Goal: Information Seeking & Learning: Learn about a topic

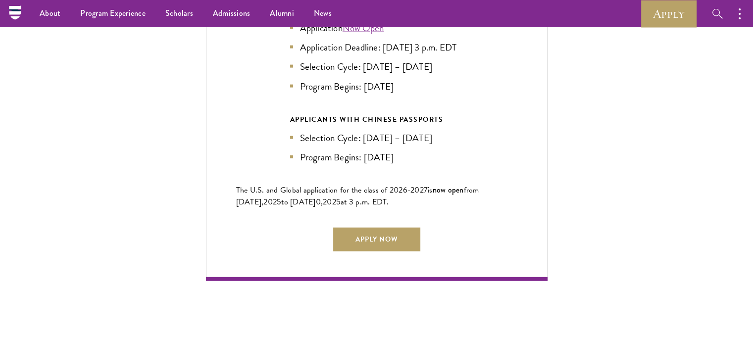
scroll to position [2179, 0]
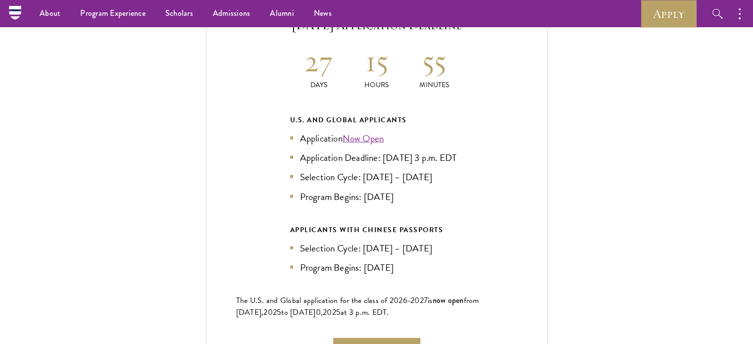
click at [341, 171] on li "Selection Cycle: [DATE] – [DATE]" at bounding box center [376, 177] width 173 height 14
click at [441, 171] on li "Selection Cycle: [DATE] – [DATE]" at bounding box center [376, 177] width 173 height 14
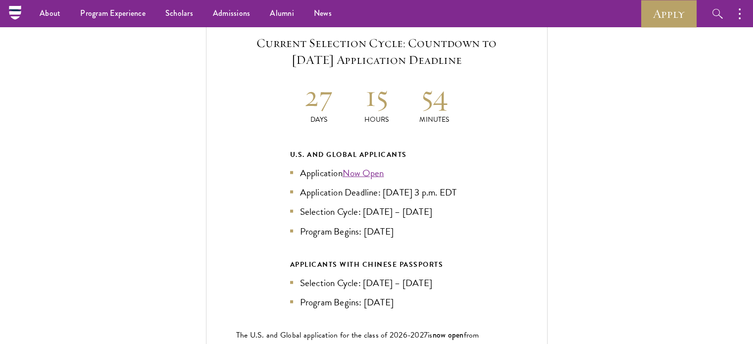
scroll to position [2130, 0]
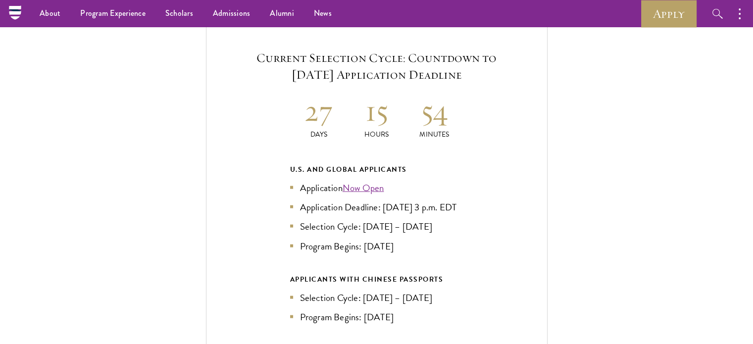
click at [347, 163] on div "U.S. and Global Applicants" at bounding box center [376, 169] width 173 height 12
click at [295, 181] on li "Application Now Open" at bounding box center [376, 188] width 173 height 14
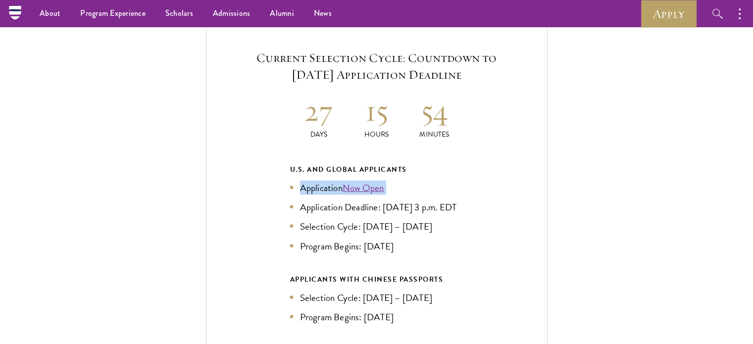
click at [295, 181] on li "Application Now Open" at bounding box center [376, 188] width 173 height 14
click at [419, 219] on li "Selection Cycle: [DATE] – [DATE]" at bounding box center [376, 226] width 173 height 14
click at [380, 200] on li "Application Deadline: [DATE] 3 p.m. EDT" at bounding box center [376, 207] width 173 height 14
click at [381, 200] on li "Application Deadline: [DATE] 3 p.m. EDT" at bounding box center [376, 207] width 173 height 14
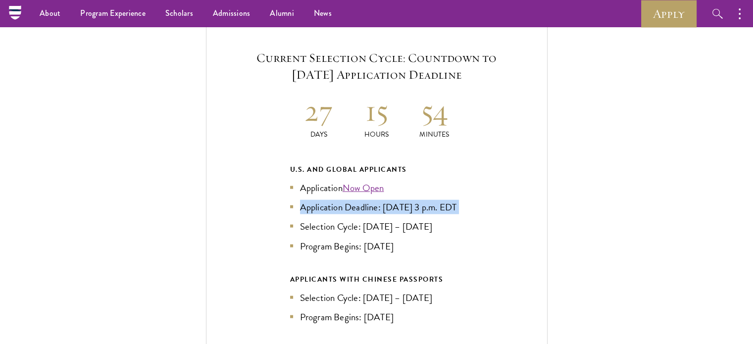
click at [381, 200] on li "Application Deadline: [DATE] 3 p.m. EDT" at bounding box center [376, 207] width 173 height 14
click at [343, 231] on ul "Application Now Open Application Deadline: Sept 10, 2025 at 3 p.m. EDT Selectio…" at bounding box center [376, 217] width 173 height 72
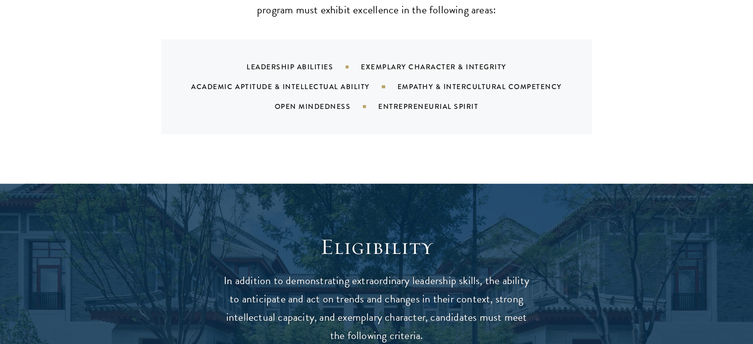
scroll to position [1288, 0]
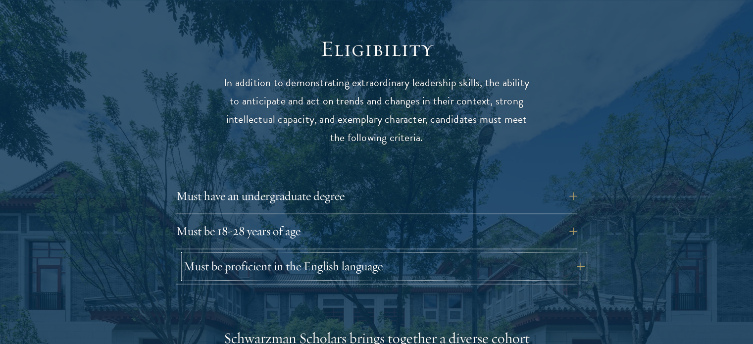
click at [269, 255] on button "Must be proficient in the English language" at bounding box center [384, 267] width 401 height 24
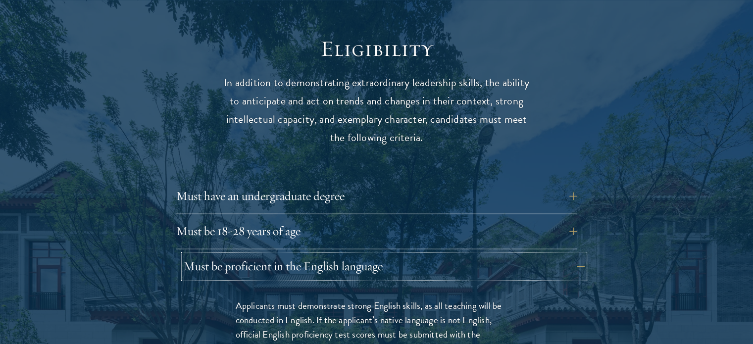
click at [269, 255] on button "Must be proficient in the English language" at bounding box center [384, 267] width 401 height 24
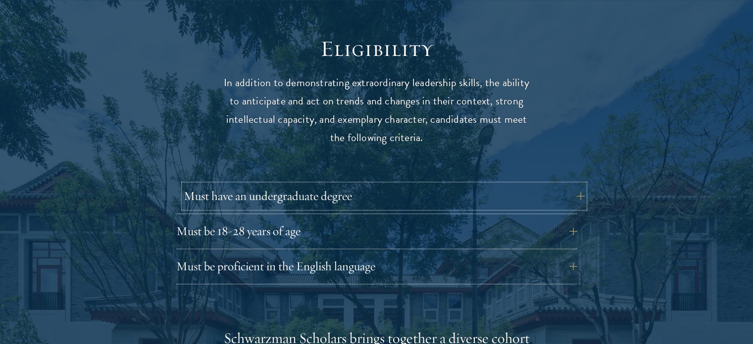
click at [289, 184] on button "Must have an undergraduate degree" at bounding box center [384, 196] width 401 height 24
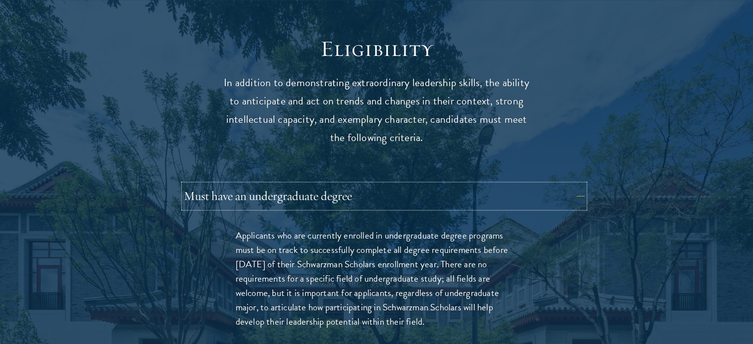
click at [289, 184] on button "Must have an undergraduate degree" at bounding box center [384, 196] width 401 height 24
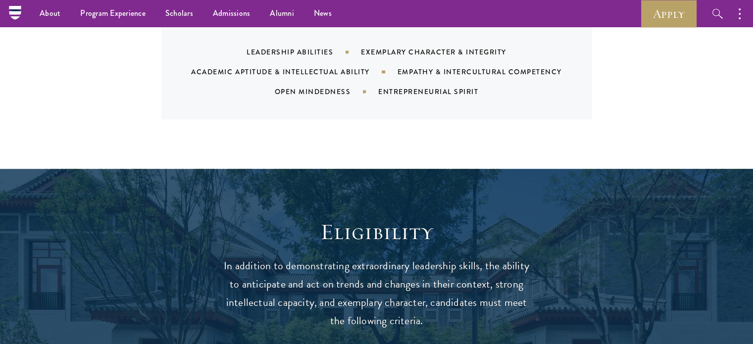
scroll to position [1090, 0]
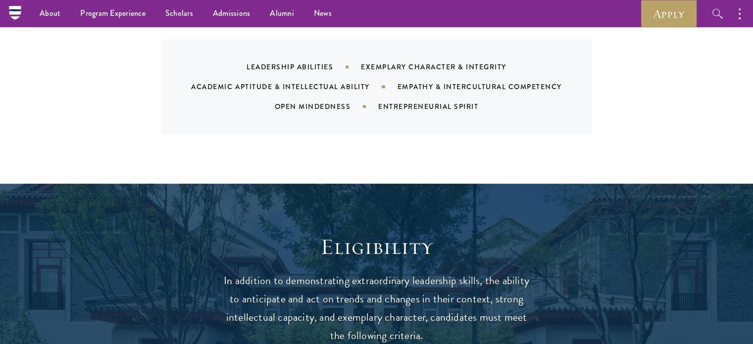
click at [337, 272] on p "In addition to demonstrating extraordinary leadership skills, the ability to an…" at bounding box center [376, 308] width 307 height 73
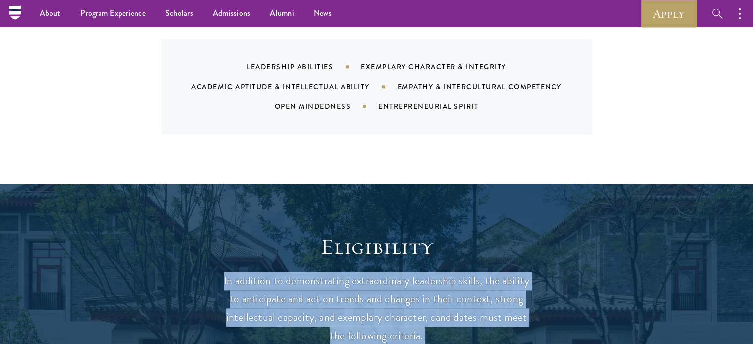
click at [337, 272] on p "In addition to demonstrating extraordinary leadership skills, the ability to an…" at bounding box center [376, 308] width 307 height 73
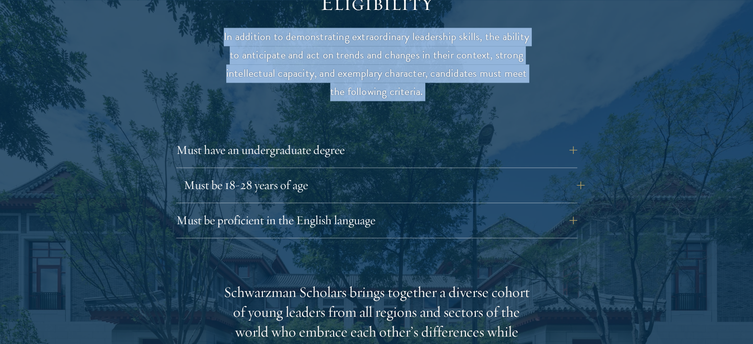
scroll to position [1337, 0]
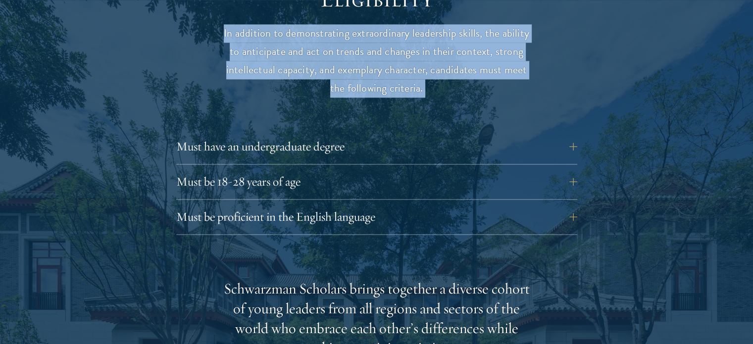
click at [334, 49] on p "In addition to demonstrating extraordinary leadership skills, the ability to an…" at bounding box center [376, 60] width 307 height 73
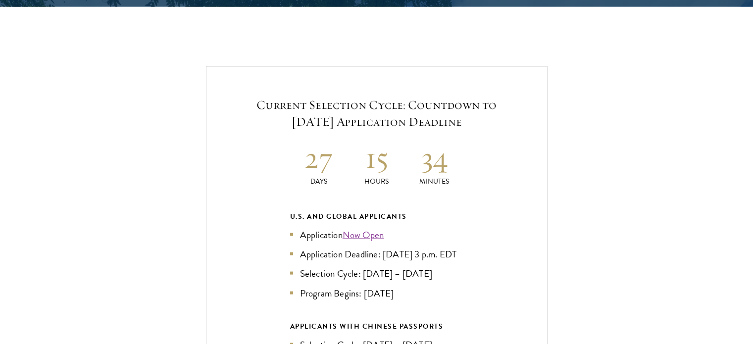
scroll to position [2229, 0]
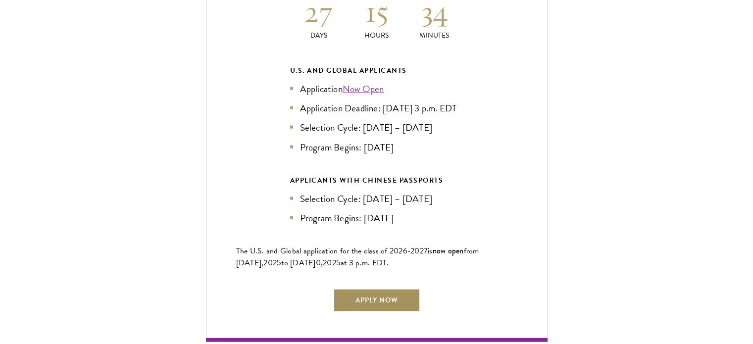
click at [372, 289] on link "Apply Now" at bounding box center [376, 301] width 87 height 24
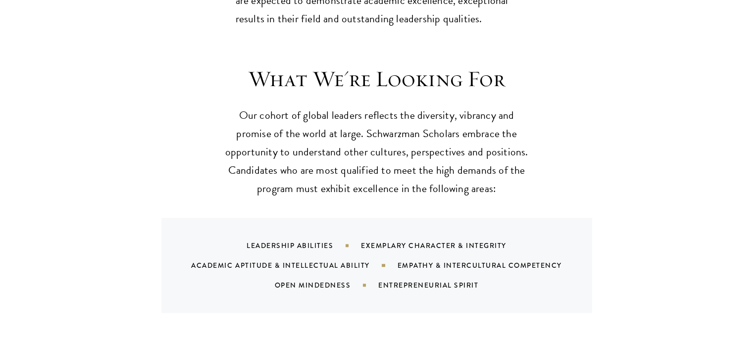
scroll to position [1040, 0]
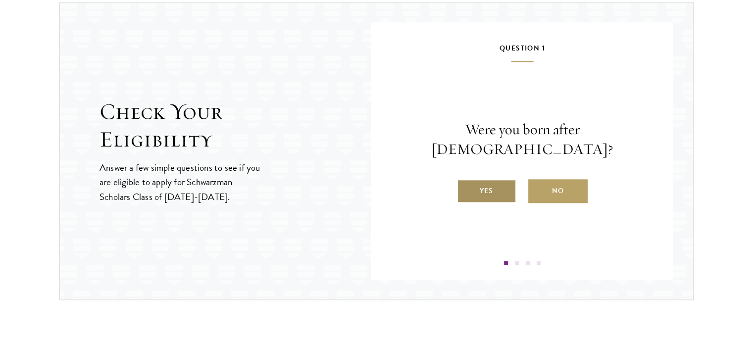
click at [483, 179] on label "Yes" at bounding box center [486, 191] width 59 height 24
click at [466, 180] on input "Yes" at bounding box center [461, 184] width 9 height 9
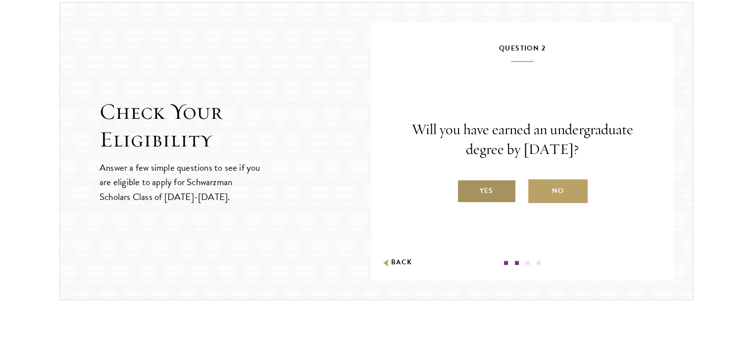
click at [483, 193] on label "Yes" at bounding box center [486, 191] width 59 height 24
click at [466, 189] on input "Yes" at bounding box center [461, 184] width 9 height 9
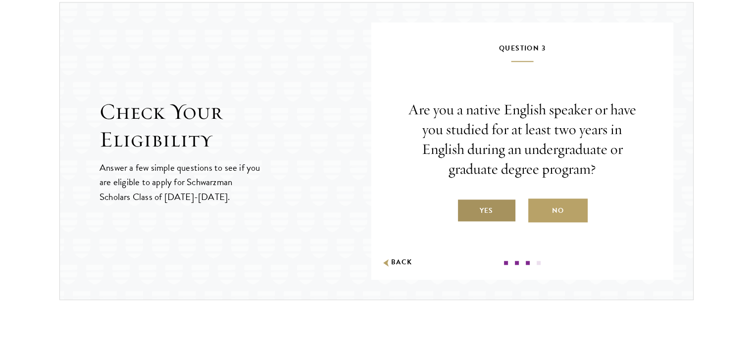
click at [480, 208] on label "Yes" at bounding box center [486, 211] width 59 height 24
click at [466, 208] on input "Yes" at bounding box center [461, 204] width 9 height 9
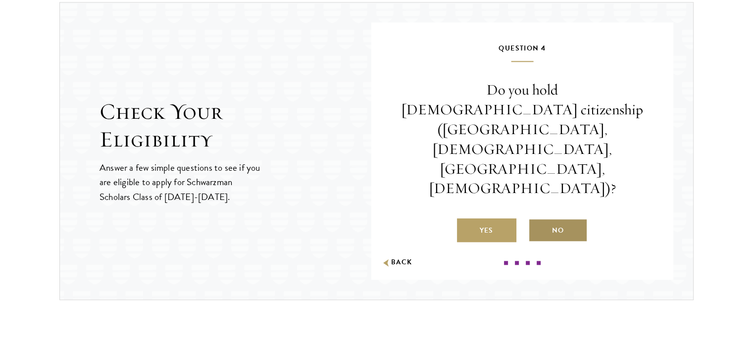
click at [559, 218] on label "No" at bounding box center [557, 230] width 59 height 24
click at [537, 220] on input "No" at bounding box center [532, 224] width 9 height 9
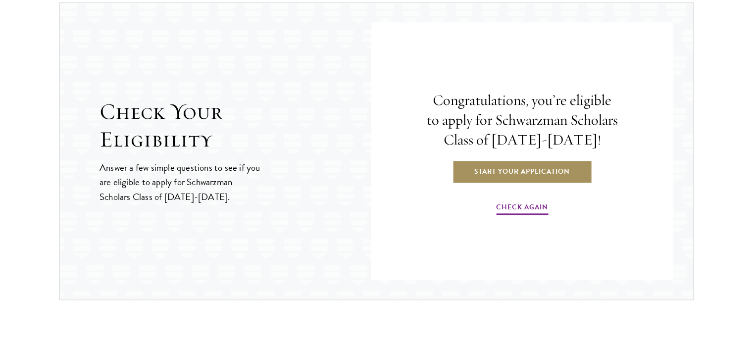
click at [534, 177] on link "Start Your Application" at bounding box center [522, 171] width 140 height 24
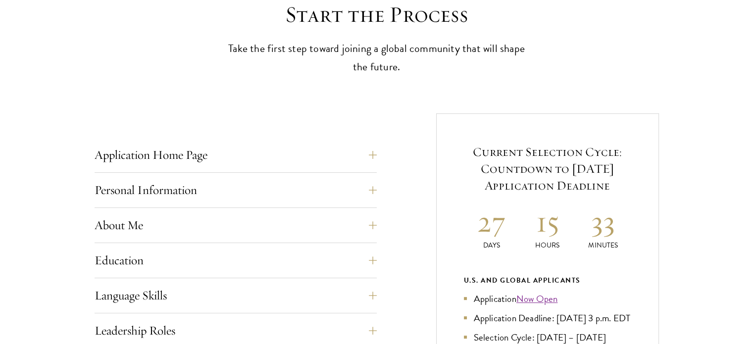
scroll to position [297, 0]
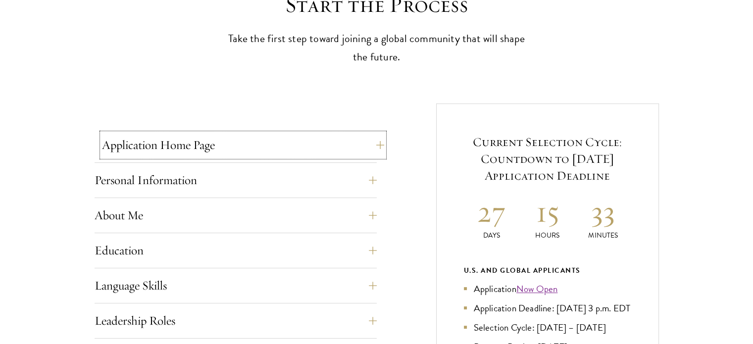
click at [277, 145] on button "Application Home Page" at bounding box center [243, 145] width 282 height 24
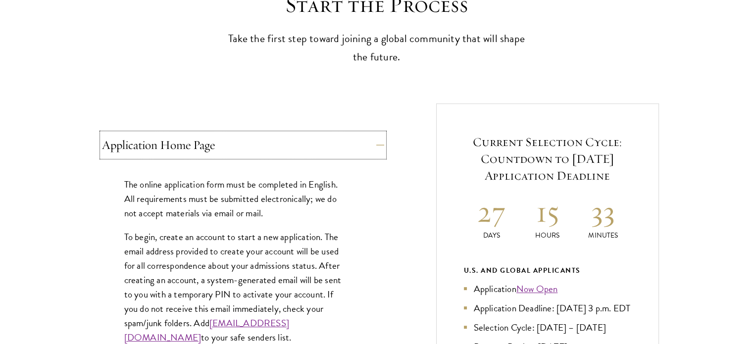
click at [277, 145] on button "Application Home Page" at bounding box center [243, 145] width 282 height 24
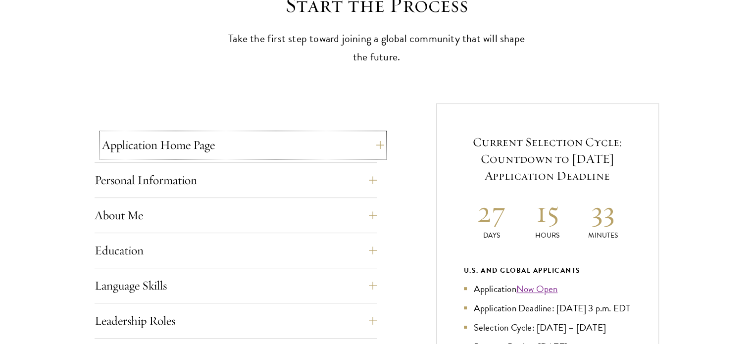
click at [277, 145] on button "Application Home Page" at bounding box center [243, 145] width 282 height 24
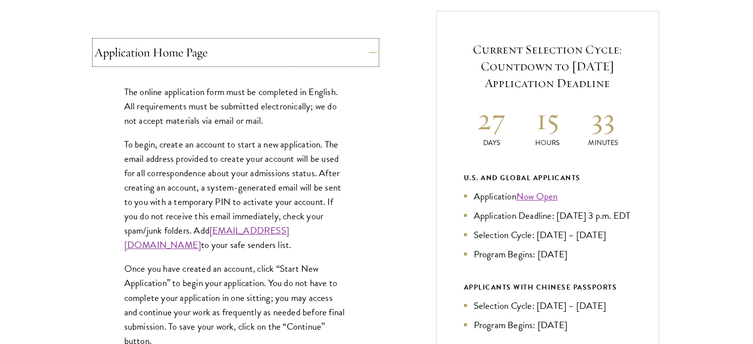
scroll to position [396, 0]
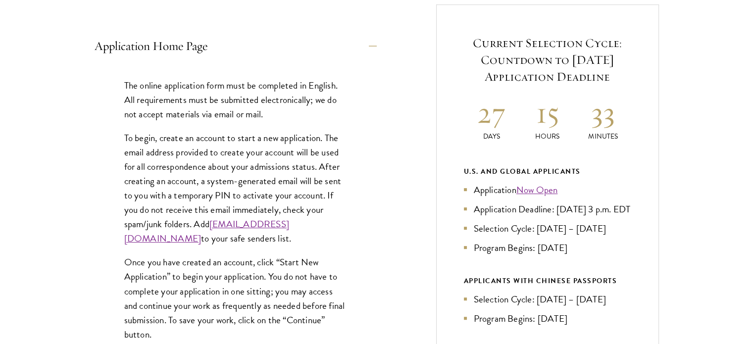
click at [248, 104] on p "The online application form must be completed in English. All requirements must…" at bounding box center [235, 99] width 223 height 43
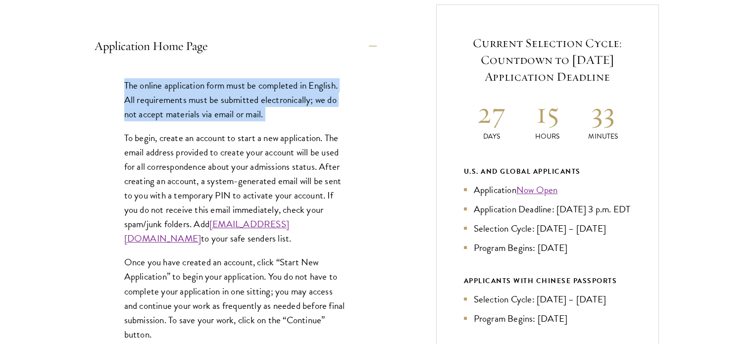
click at [248, 104] on p "The online application form must be completed in English. All requirements must…" at bounding box center [235, 99] width 223 height 43
click at [182, 110] on p "The online application form must be completed in English. All requirements must…" at bounding box center [235, 99] width 223 height 43
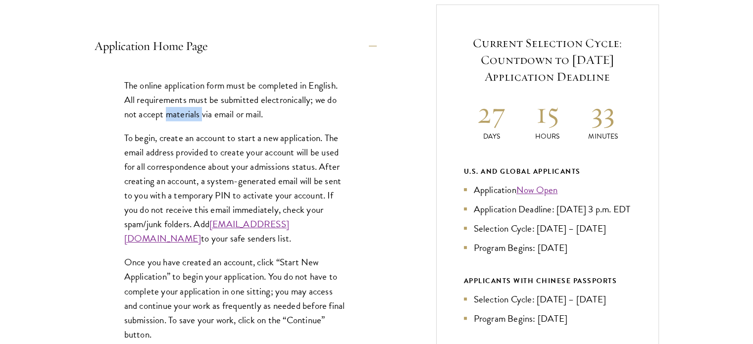
click at [182, 110] on p "The online application form must be completed in English. All requirements must…" at bounding box center [235, 99] width 223 height 43
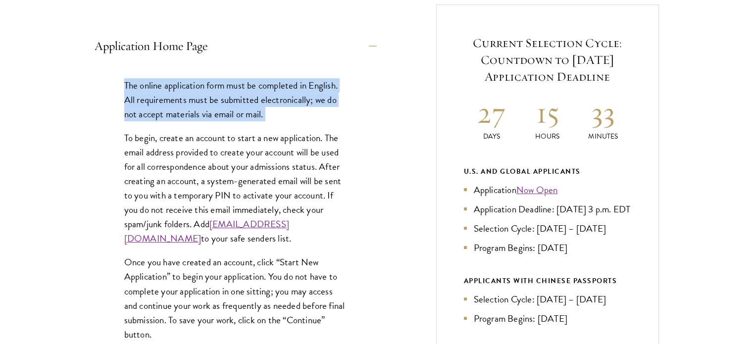
click at [182, 111] on p "The online application form must be completed in English. All requirements must…" at bounding box center [235, 99] width 223 height 43
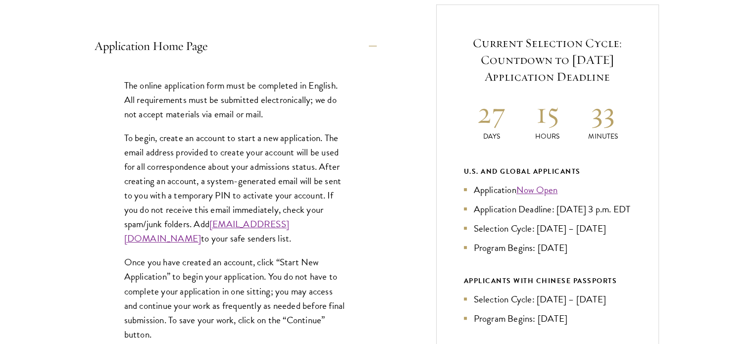
click at [168, 137] on p "To begin, create an account to start a new application. The email address provi…" at bounding box center [235, 188] width 223 height 115
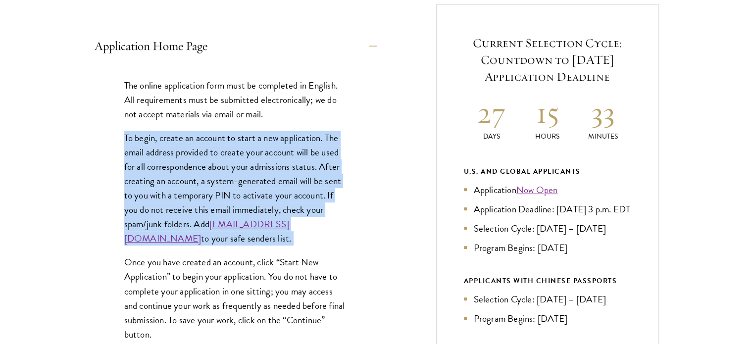
click at [168, 137] on p "To begin, create an account to start a new application. The email address provi…" at bounding box center [235, 188] width 223 height 115
click at [263, 140] on p "To begin, create an account to start a new application. The email address provi…" at bounding box center [235, 188] width 223 height 115
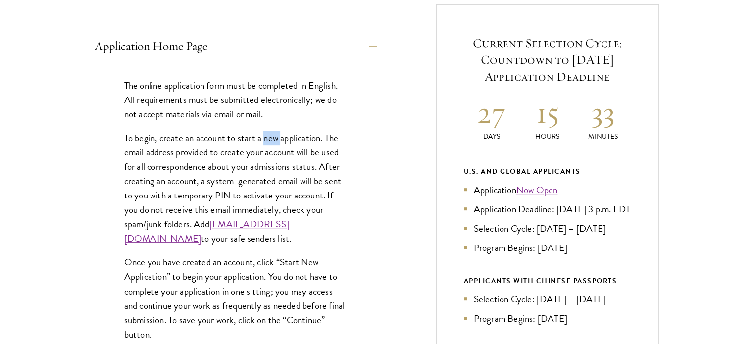
click at [263, 140] on p "To begin, create an account to start a new application. The email address provi…" at bounding box center [235, 188] width 223 height 115
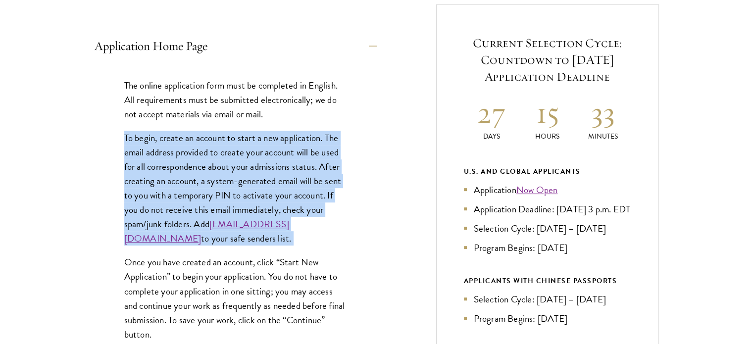
click at [263, 140] on p "To begin, create an account to start a new application. The email address provi…" at bounding box center [235, 188] width 223 height 115
click at [188, 151] on p "To begin, create an account to start a new application. The email address provi…" at bounding box center [235, 188] width 223 height 115
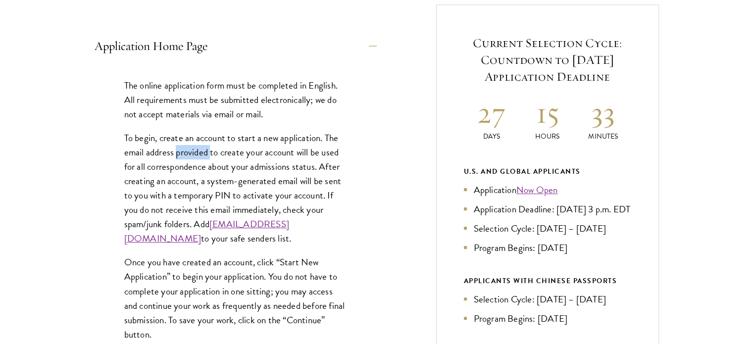
click at [188, 151] on p "To begin, create an account to start a new application. The email address provi…" at bounding box center [235, 188] width 223 height 115
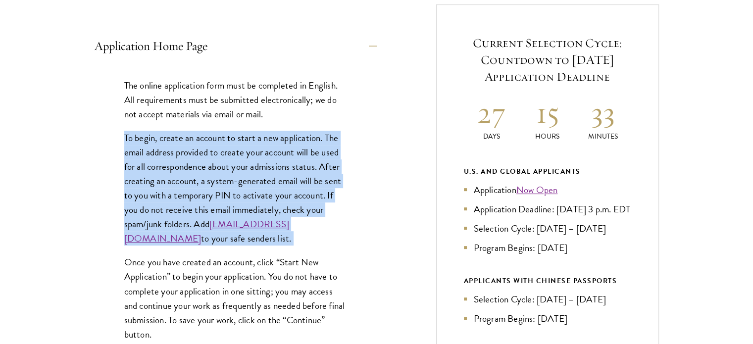
click at [188, 151] on p "To begin, create an account to start a new application. The email address provi…" at bounding box center [235, 188] width 223 height 115
click at [154, 158] on p "To begin, create an account to start a new application. The email address provi…" at bounding box center [235, 188] width 223 height 115
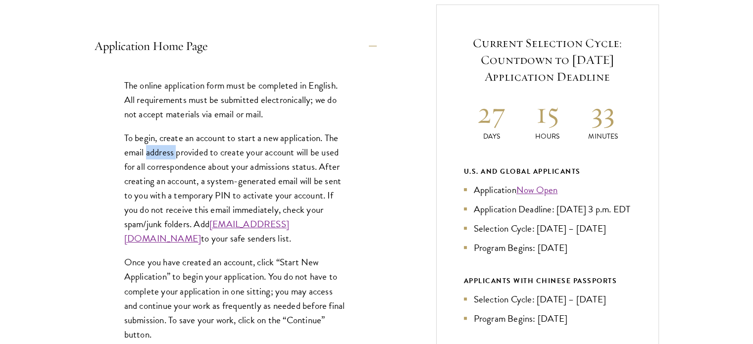
click at [154, 158] on p "To begin, create an account to start a new application. The email address provi…" at bounding box center [235, 188] width 223 height 115
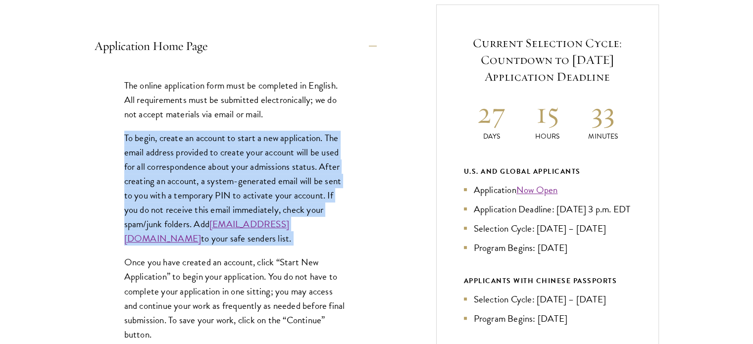
click at [154, 158] on p "To begin, create an account to start a new application. The email address provi…" at bounding box center [235, 188] width 223 height 115
click at [240, 151] on p "To begin, create an account to start a new application. The email address provi…" at bounding box center [235, 188] width 223 height 115
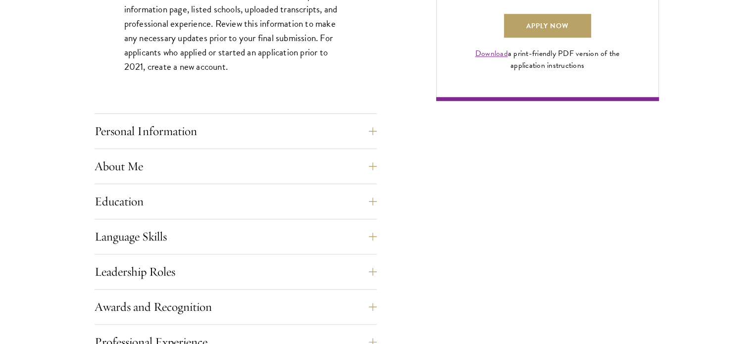
scroll to position [792, 0]
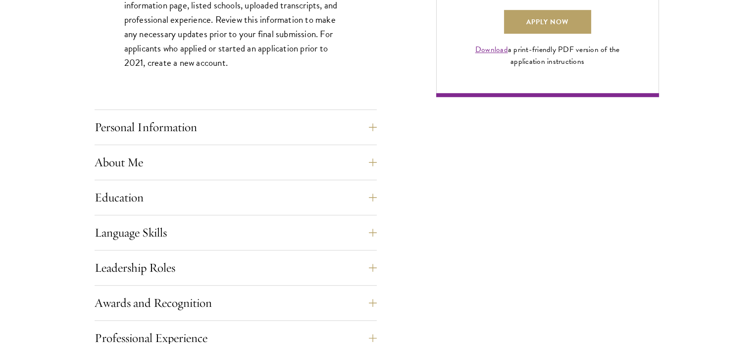
click at [241, 139] on div "Personal Information This section requests applicant biographical and contact i…" at bounding box center [236, 130] width 282 height 30
click at [241, 127] on button "Personal Information" at bounding box center [243, 127] width 282 height 24
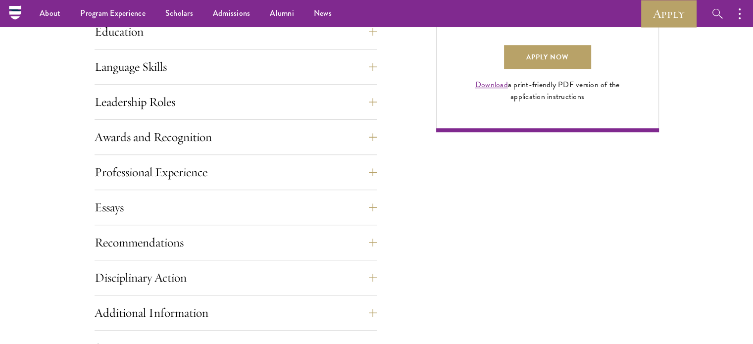
scroll to position [743, 0]
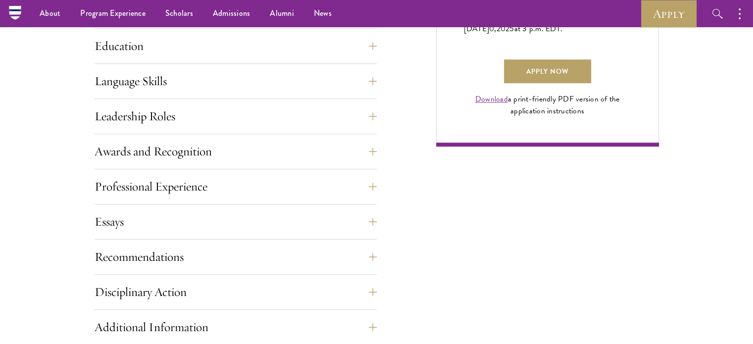
click at [215, 98] on div "Language Skills List up to three additional languages and indicate your level o…" at bounding box center [236, 84] width 282 height 30
click at [212, 85] on button "Language Skills" at bounding box center [243, 81] width 282 height 24
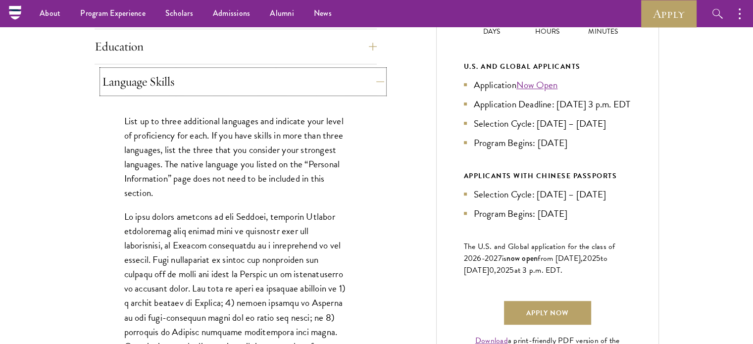
click at [212, 85] on button "Language Skills" at bounding box center [243, 82] width 282 height 24
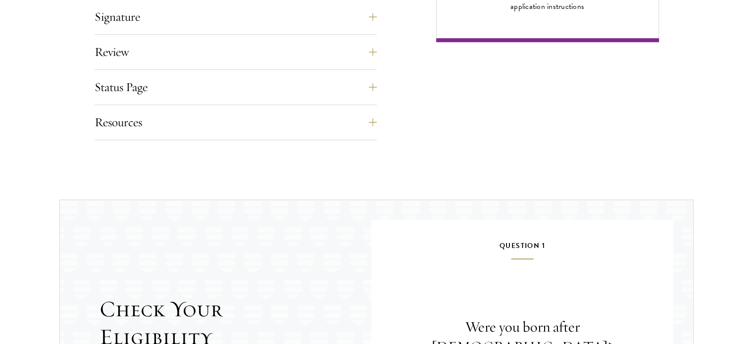
scroll to position [848, 0]
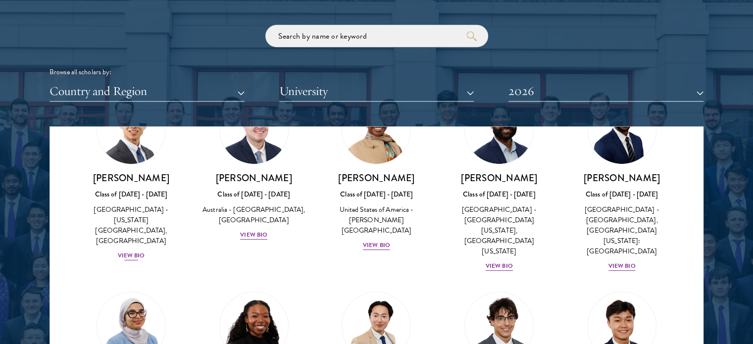
scroll to position [446, 0]
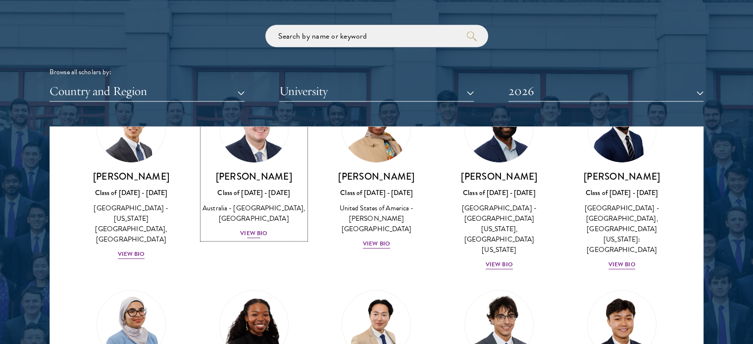
click at [246, 229] on div "View Bio" at bounding box center [253, 233] width 27 height 9
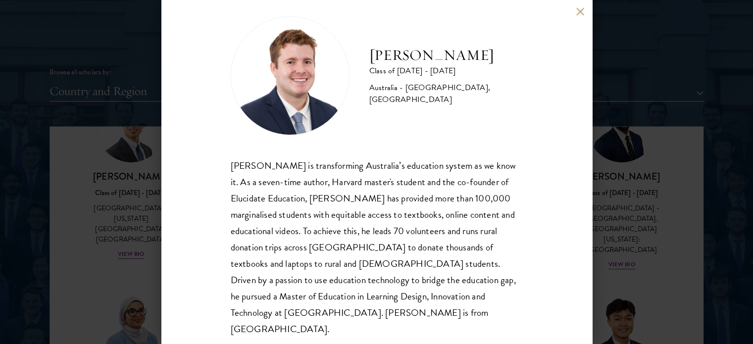
scroll to position [20, 0]
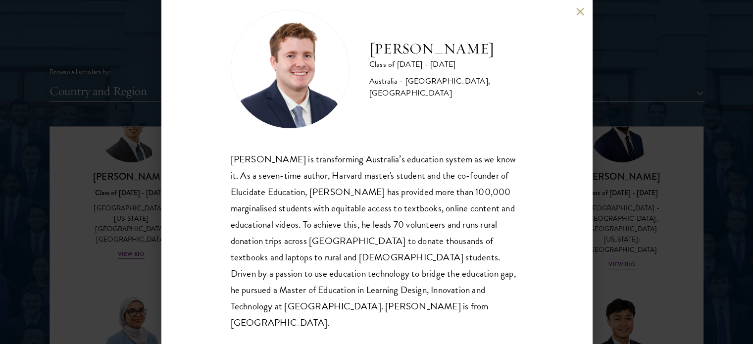
click at [293, 160] on div "[PERSON_NAME] is transforming Australia’s education system as we know it. As a …" at bounding box center [377, 241] width 292 height 180
click at [293, 159] on div "[PERSON_NAME] is transforming Australia’s education system as we know it. As a …" at bounding box center [377, 241] width 292 height 180
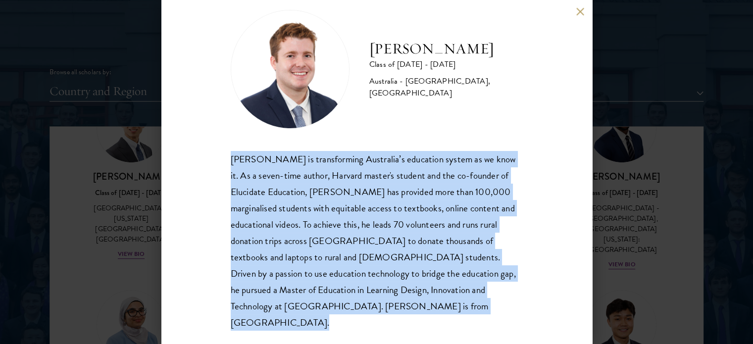
click at [293, 159] on div "[PERSON_NAME] is transforming Australia’s education system as we know it. As a …" at bounding box center [377, 241] width 292 height 180
click at [422, 163] on div "[PERSON_NAME] is transforming Australia’s education system as we know it. As a …" at bounding box center [377, 241] width 292 height 180
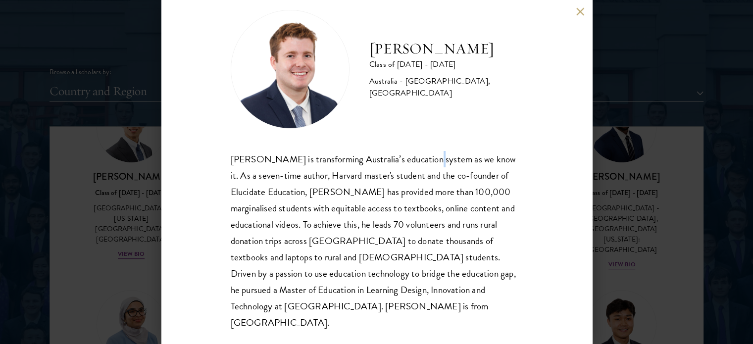
click at [422, 162] on div "[PERSON_NAME] is transforming Australia’s education system as we know it. As a …" at bounding box center [377, 241] width 292 height 180
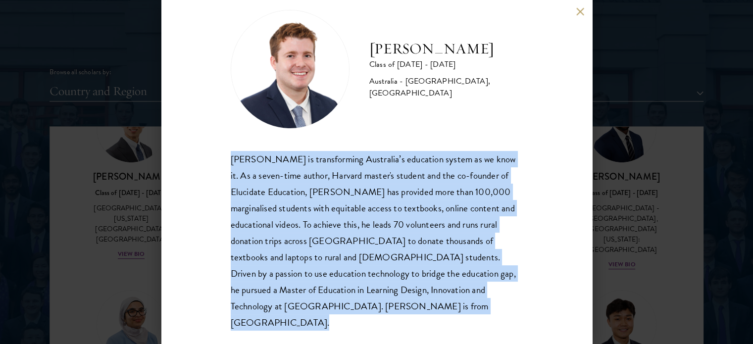
click at [422, 162] on div "[PERSON_NAME] is transforming Australia’s education system as we know it. As a …" at bounding box center [377, 241] width 292 height 180
click at [218, 192] on div "[PERSON_NAME] Class of [DATE] - [DATE] [GEOGRAPHIC_DATA] - [GEOGRAPHIC_DATA], […" at bounding box center [376, 172] width 431 height 344
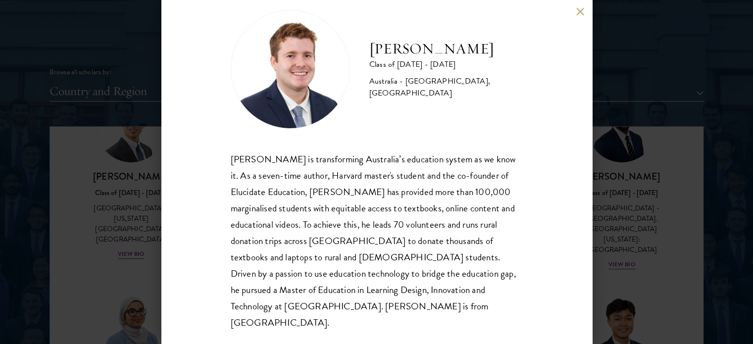
click at [305, 176] on div "[PERSON_NAME] is transforming Australia’s education system as we know it. As a …" at bounding box center [377, 241] width 292 height 180
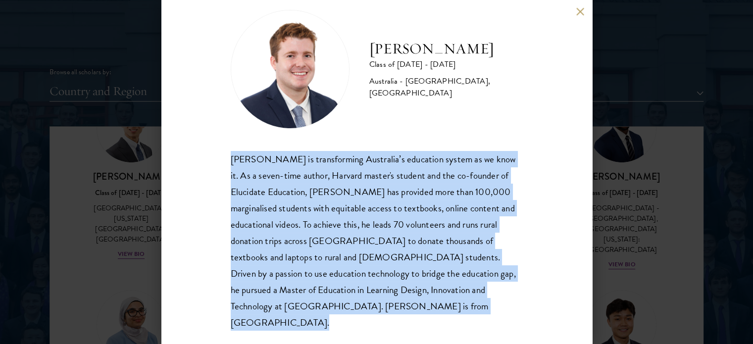
click at [305, 176] on div "[PERSON_NAME] is transforming Australia’s education system as we know it. As a …" at bounding box center [377, 241] width 292 height 180
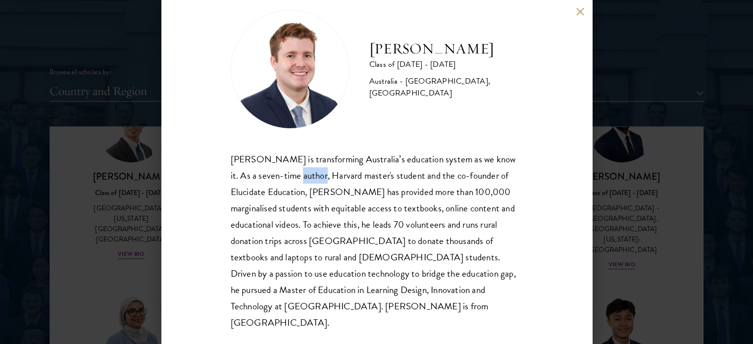
click at [305, 176] on div "[PERSON_NAME] is transforming Australia’s education system as we know it. As a …" at bounding box center [377, 241] width 292 height 180
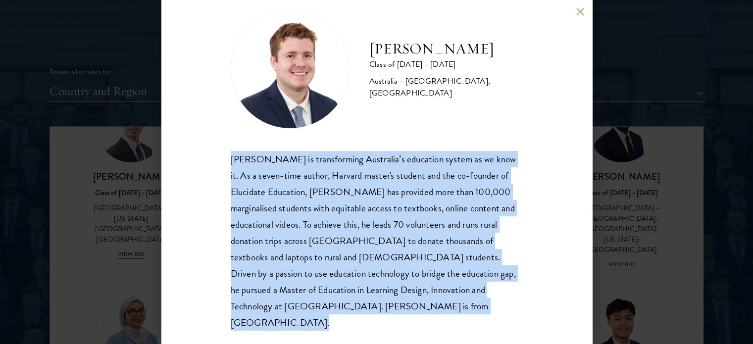
click at [305, 176] on div "[PERSON_NAME] is transforming Australia’s education system as we know it. As a …" at bounding box center [377, 241] width 292 height 180
click at [362, 183] on div "[PERSON_NAME] is transforming Australia’s education system as we know it. As a …" at bounding box center [377, 241] width 292 height 180
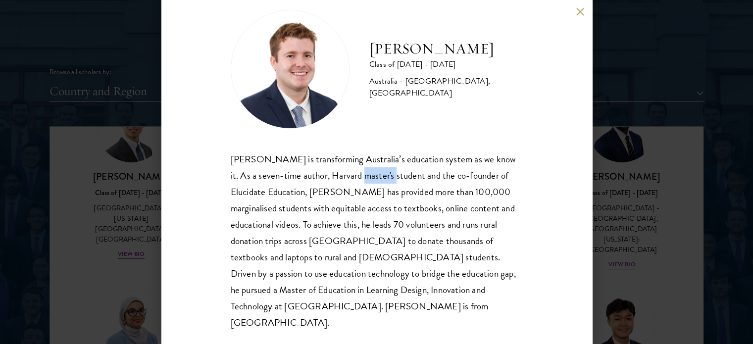
click at [362, 183] on div "[PERSON_NAME] is transforming Australia’s education system as we know it. As a …" at bounding box center [377, 241] width 292 height 180
click at [356, 183] on div at bounding box center [356, 183] width 0 height 0
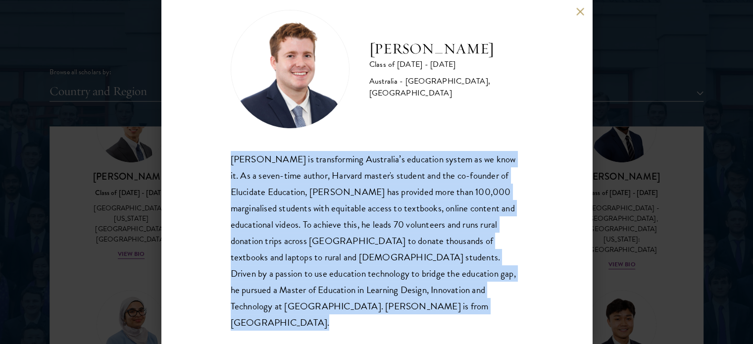
click at [362, 183] on div "[PERSON_NAME] is transforming Australia’s education system as we know it. As a …" at bounding box center [377, 241] width 292 height 180
click at [275, 211] on div "[PERSON_NAME] is transforming Australia’s education system as we know it. As a …" at bounding box center [377, 241] width 292 height 180
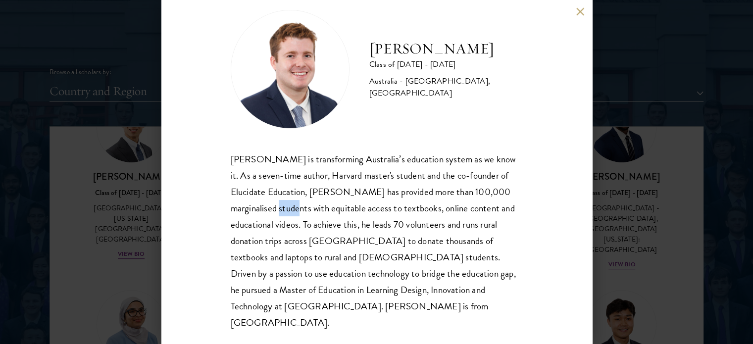
click at [275, 211] on div "[PERSON_NAME] is transforming Australia’s education system as we know it. As a …" at bounding box center [377, 241] width 292 height 180
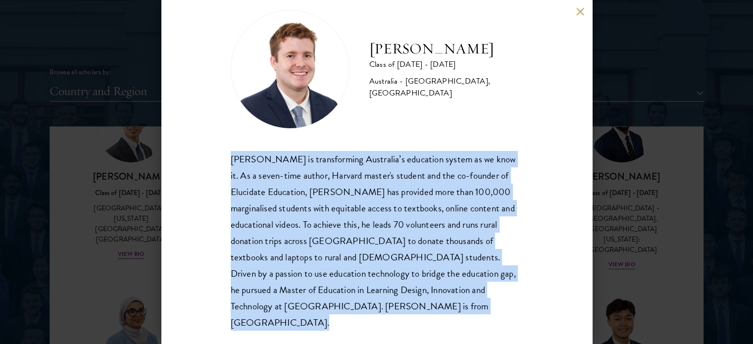
click at [275, 211] on div "[PERSON_NAME] is transforming Australia’s education system as we know it. As a …" at bounding box center [377, 241] width 292 height 180
click at [396, 202] on div "[PERSON_NAME] is transforming Australia’s education system as we know it. As a …" at bounding box center [377, 241] width 292 height 180
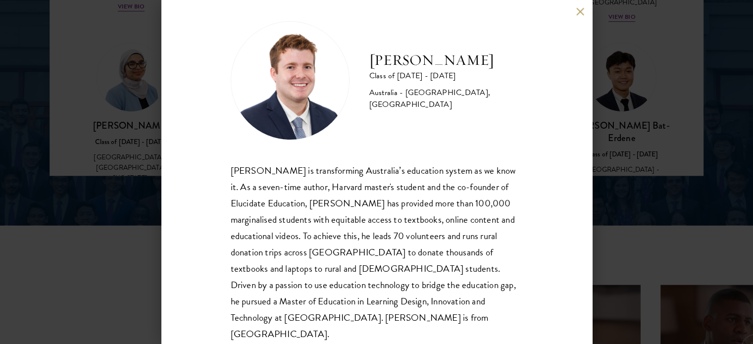
scroll to position [0, 0]
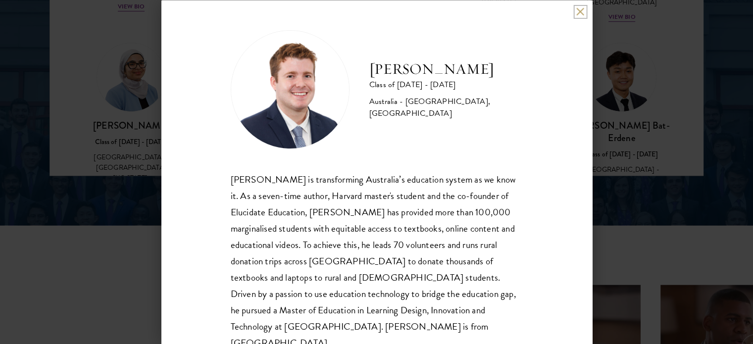
click at [577, 13] on button at bounding box center [581, 11] width 8 height 8
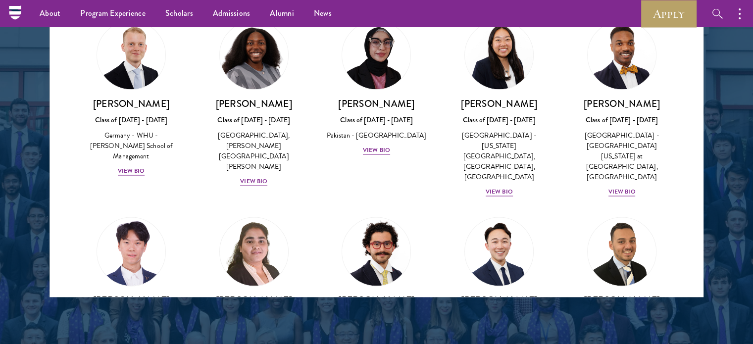
scroll to position [3773, 0]
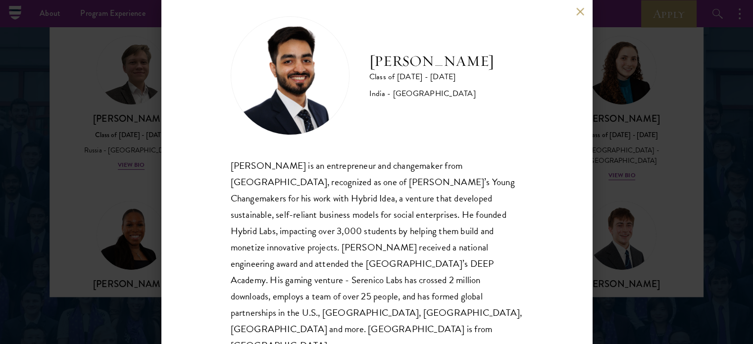
scroll to position [20, 0]
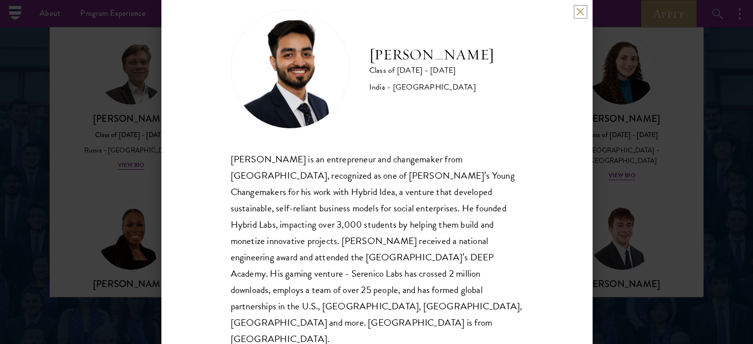
click at [577, 9] on button at bounding box center [581, 11] width 8 height 8
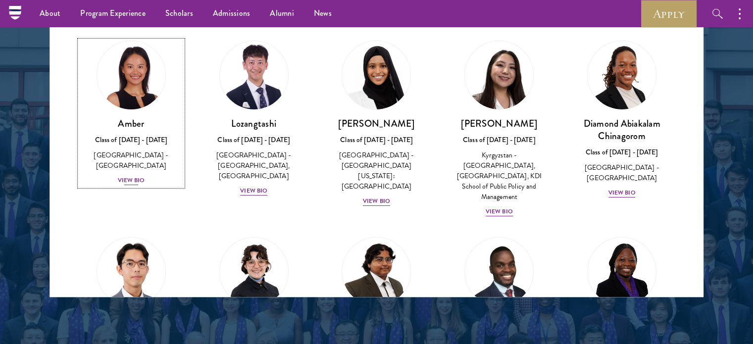
click at [139, 176] on div "View Bio" at bounding box center [131, 180] width 27 height 9
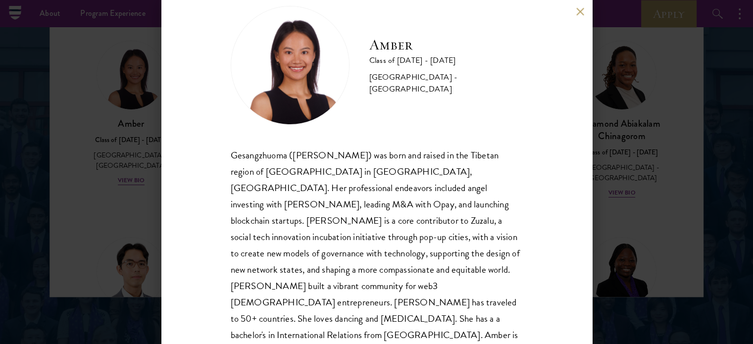
scroll to position [36, 0]
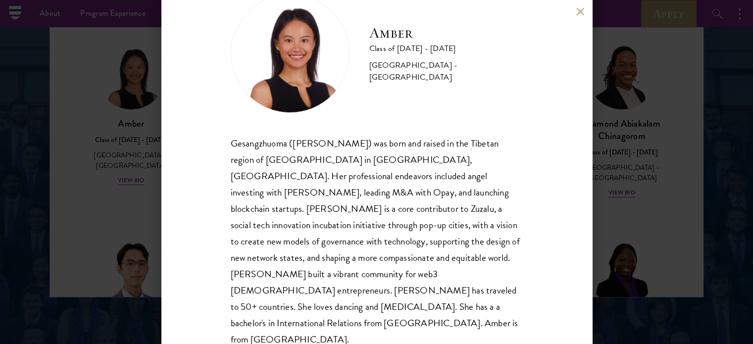
click at [333, 185] on div "Gesangzhuoma ([PERSON_NAME]) was born and raised in the Tibetan region of [GEOG…" at bounding box center [377, 241] width 292 height 213
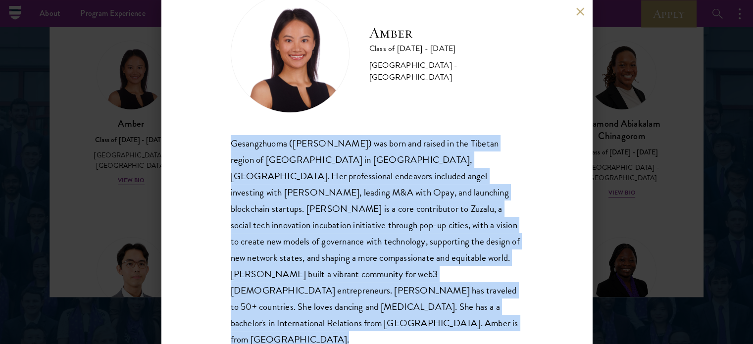
click at [333, 185] on div "Gesangzhuoma ([PERSON_NAME]) was born and raised in the Tibetan region of [GEOG…" at bounding box center [377, 241] width 292 height 213
copy body "Gesangzhuoma ([PERSON_NAME]) was born and raised in the Tibetan region of [GEOG…"
click at [327, 170] on div "Gesangzhuoma ([PERSON_NAME]) was born and raised in the Tibetan region of [GEOG…" at bounding box center [377, 241] width 292 height 213
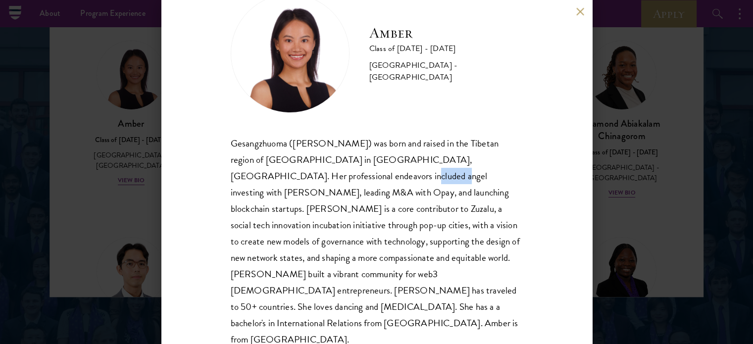
click at [327, 170] on div "Gesangzhuoma ([PERSON_NAME]) was born and raised in the Tibetan region of [GEOG…" at bounding box center [377, 241] width 292 height 213
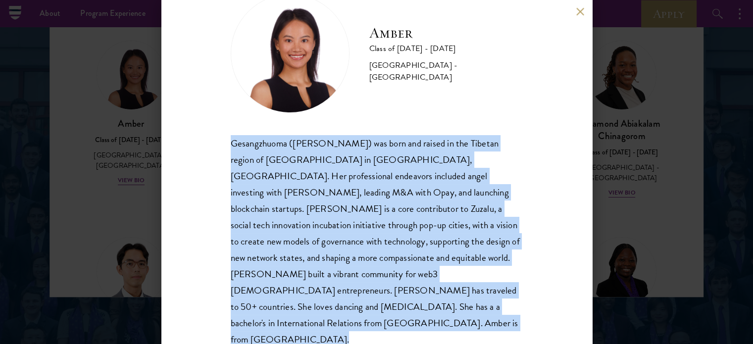
click at [327, 170] on div "Gesangzhuoma ([PERSON_NAME]) was born and raised in the Tibetan region of [GEOG…" at bounding box center [377, 241] width 292 height 213
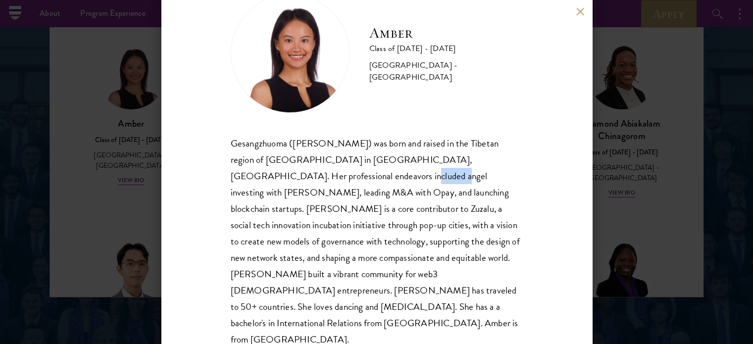
click at [327, 170] on div "Gesangzhuoma ([PERSON_NAME]) was born and raised in the Tibetan region of [GEOG…" at bounding box center [377, 241] width 292 height 213
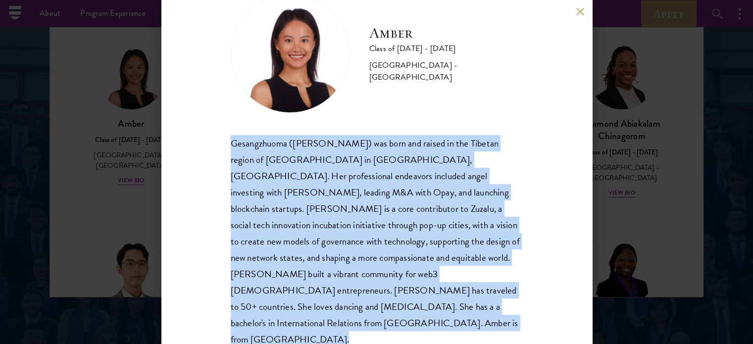
click at [327, 170] on div "Gesangzhuoma ([PERSON_NAME]) was born and raised in the Tibetan region of [GEOG…" at bounding box center [377, 241] width 292 height 213
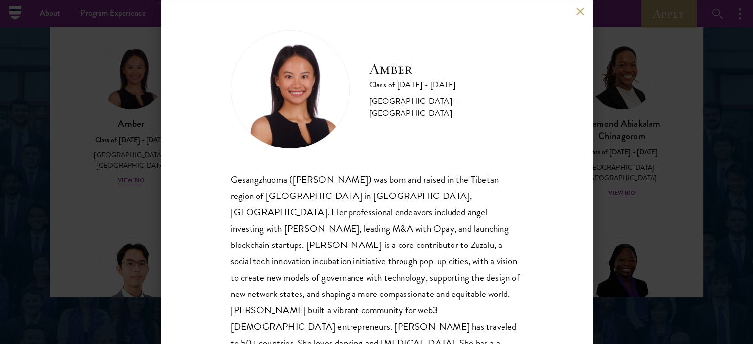
click at [578, 17] on div "Amber Class of [DATE] - [DATE] [GEOGRAPHIC_DATA] - [GEOGRAPHIC_DATA] Gesangzhuo…" at bounding box center [376, 172] width 431 height 344
click at [580, 10] on button at bounding box center [581, 11] width 8 height 8
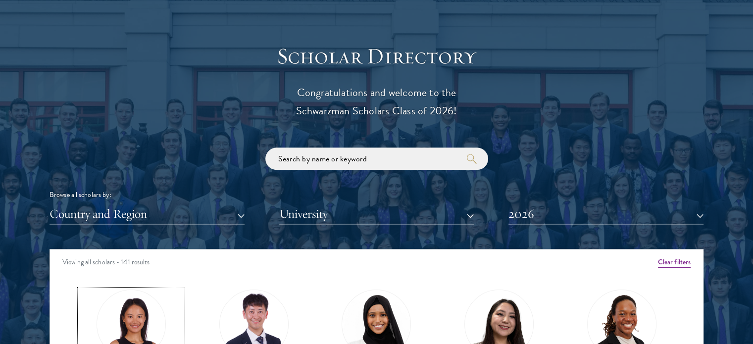
scroll to position [1067, 0]
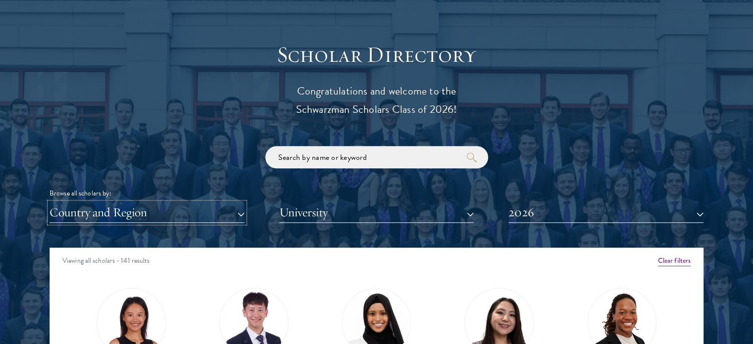
click at [231, 213] on button "Country and Region" at bounding box center [147, 213] width 195 height 20
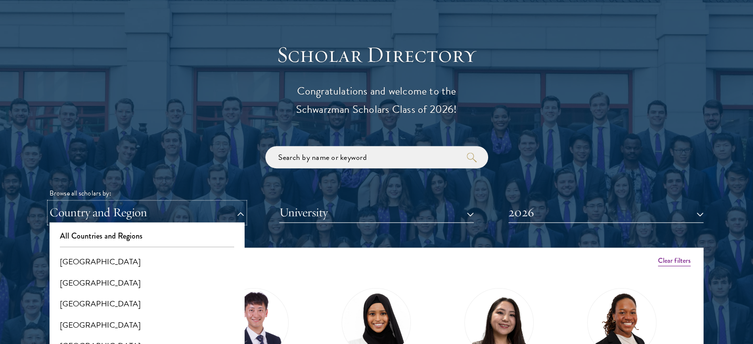
click at [231, 213] on button "Country and Region" at bounding box center [147, 213] width 195 height 20
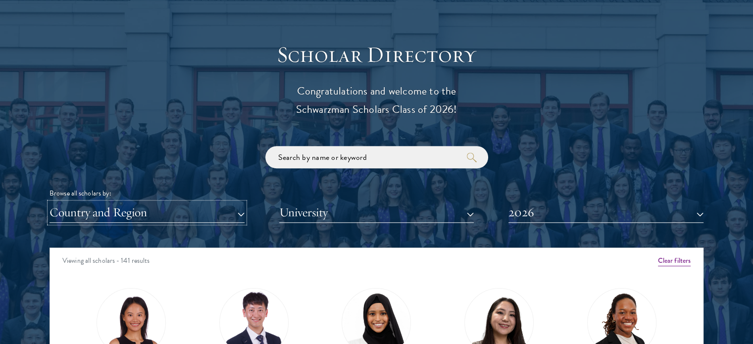
click at [231, 213] on button "Country and Region" at bounding box center [147, 213] width 195 height 20
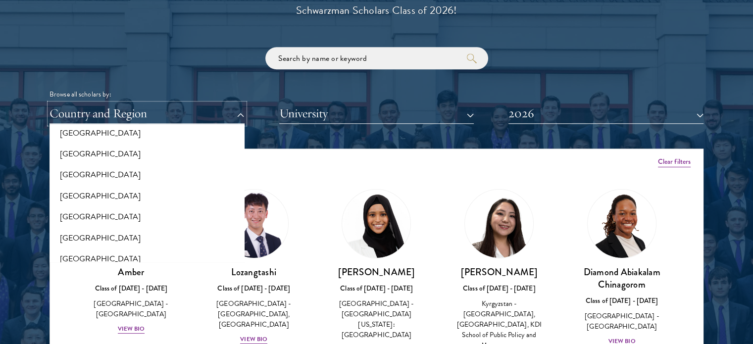
scroll to position [149, 0]
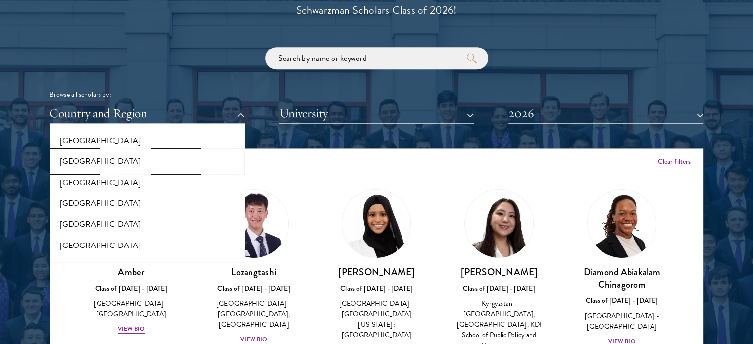
click at [83, 167] on button "[GEOGRAPHIC_DATA]" at bounding box center [147, 161] width 189 height 21
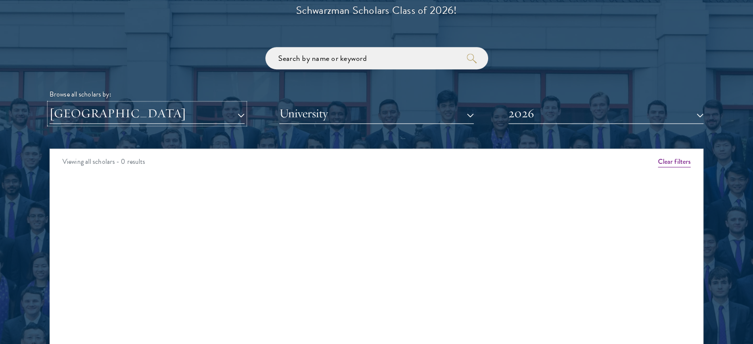
click at [119, 117] on button "[GEOGRAPHIC_DATA]" at bounding box center [147, 114] width 195 height 20
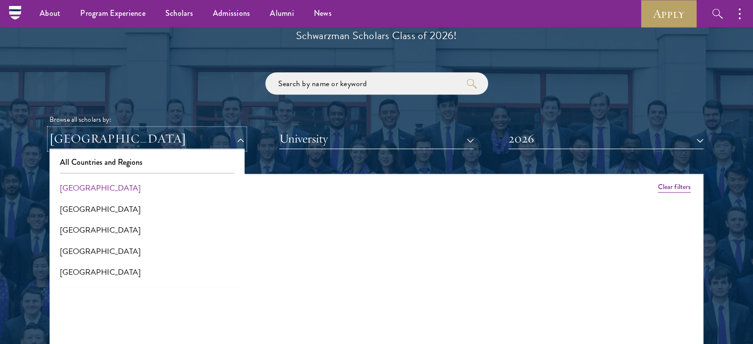
scroll to position [1117, 0]
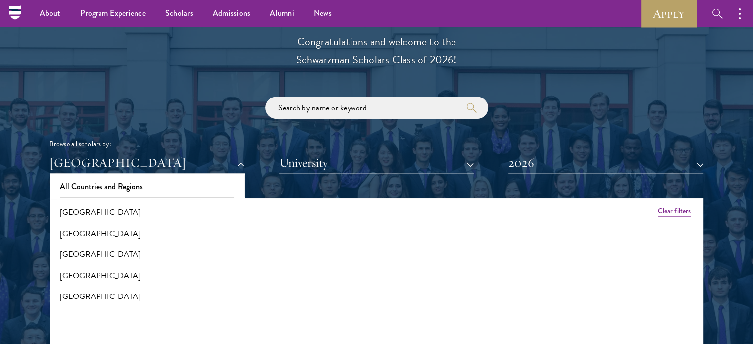
click at [99, 187] on button "All Countries and Regions" at bounding box center [147, 186] width 189 height 21
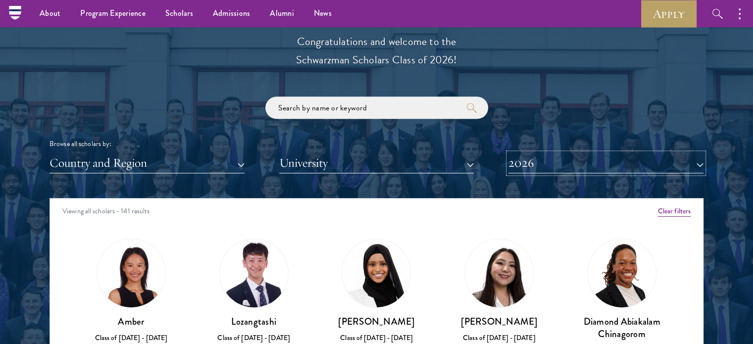
click at [541, 170] on button "2026" at bounding box center [606, 163] width 195 height 20
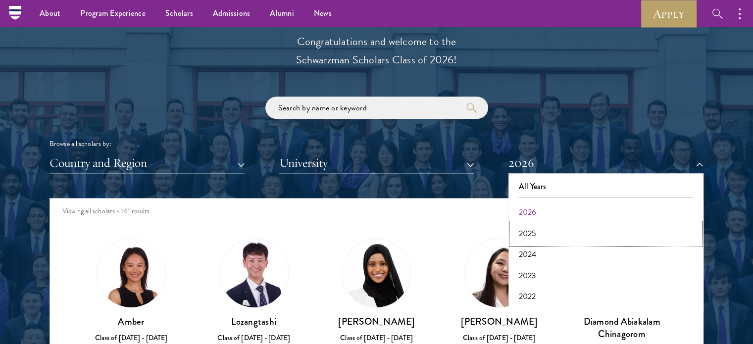
click at [533, 228] on button "2025" at bounding box center [606, 233] width 189 height 21
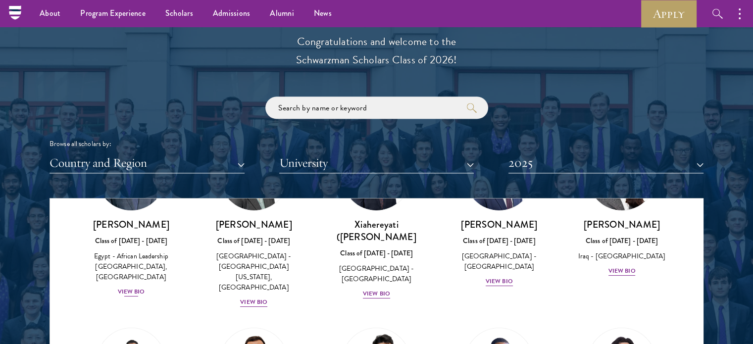
scroll to position [99, 0]
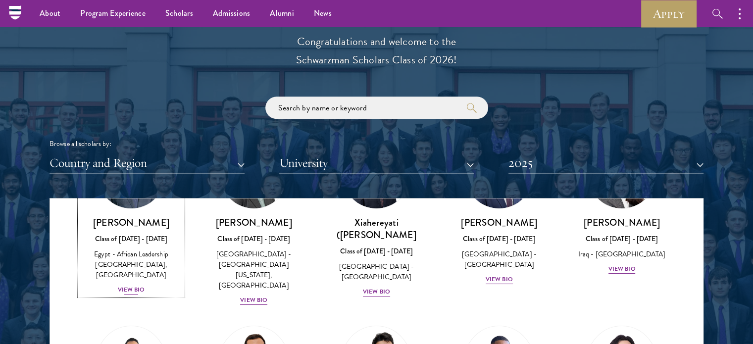
click at [129, 285] on div "View Bio" at bounding box center [131, 289] width 27 height 9
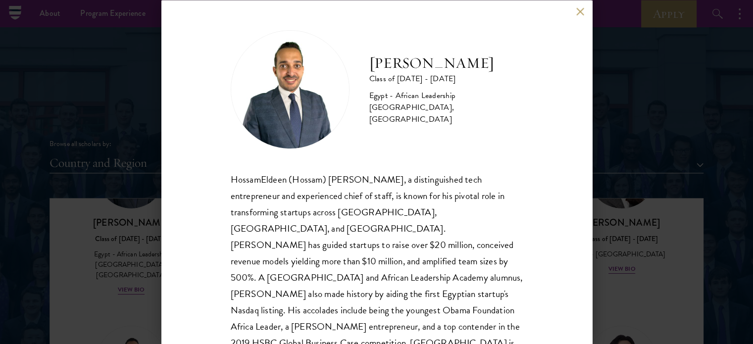
scroll to position [20, 0]
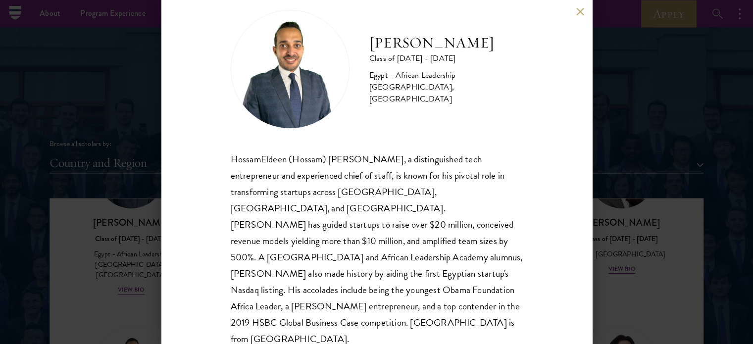
click at [331, 182] on div "HossamEldeen (Hossam) [PERSON_NAME], a distinguished tech entrepreneur and expe…" at bounding box center [377, 249] width 292 height 197
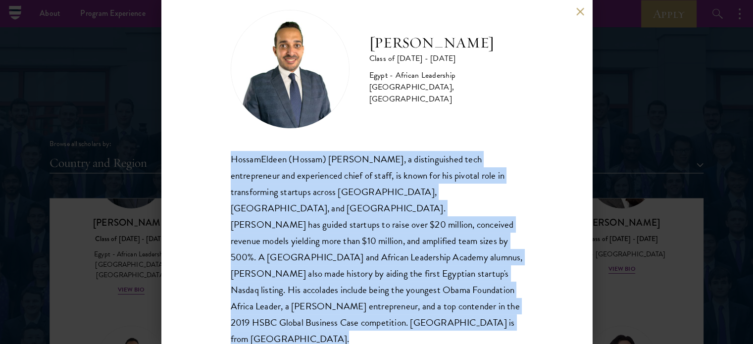
click at [331, 182] on div "HossamEldeen (Hossam) [PERSON_NAME], a distinguished tech entrepreneur and expe…" at bounding box center [377, 249] width 292 height 197
copy body "HossamEldeen (Hossam) [PERSON_NAME], a distinguished tech entrepreneur and expe…"
click at [356, 221] on div "HossamEldeen (Hossam) [PERSON_NAME], a distinguished tech entrepreneur and expe…" at bounding box center [377, 249] width 292 height 197
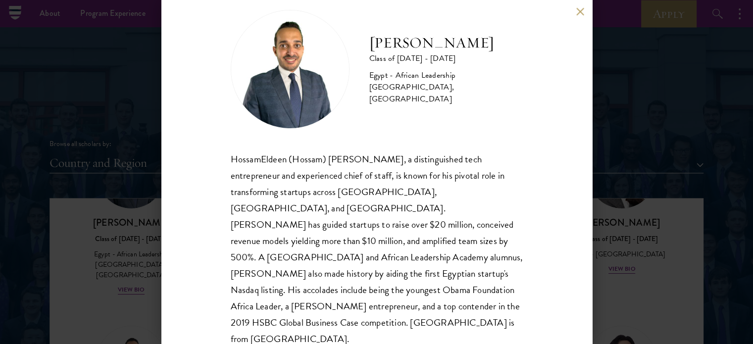
click at [354, 184] on div "HossamEldeen (Hossam) [PERSON_NAME], a distinguished tech entrepreneur and expe…" at bounding box center [377, 249] width 292 height 197
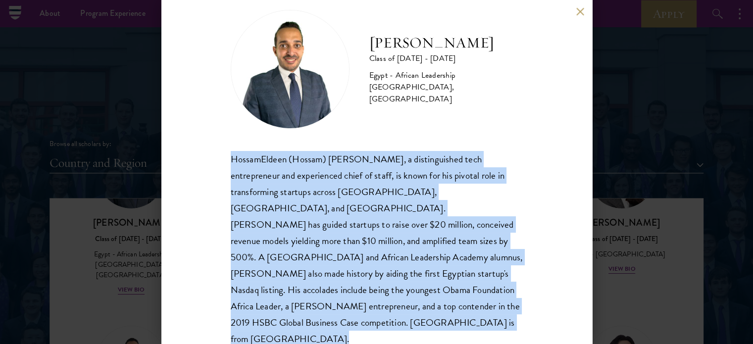
click at [354, 184] on div "HossamEldeen (Hossam) [PERSON_NAME], a distinguished tech entrepreneur and expe…" at bounding box center [377, 249] width 292 height 197
click at [447, 203] on div "HossamEldeen (Hossam) [PERSON_NAME], a distinguished tech entrepreneur and expe…" at bounding box center [377, 249] width 292 height 197
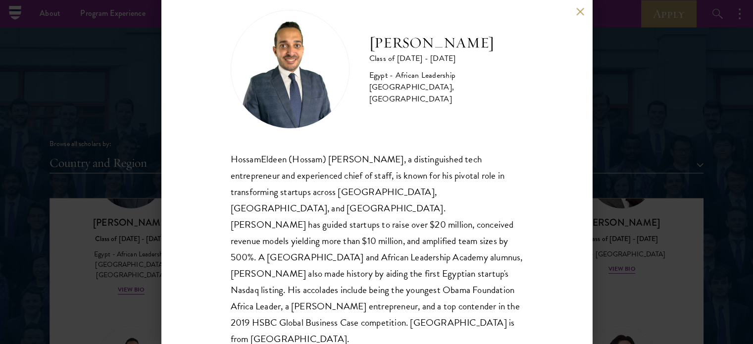
click at [302, 155] on div "HossamEldeen (Hossam) [PERSON_NAME], a distinguished tech entrepreneur and expe…" at bounding box center [377, 249] width 292 height 197
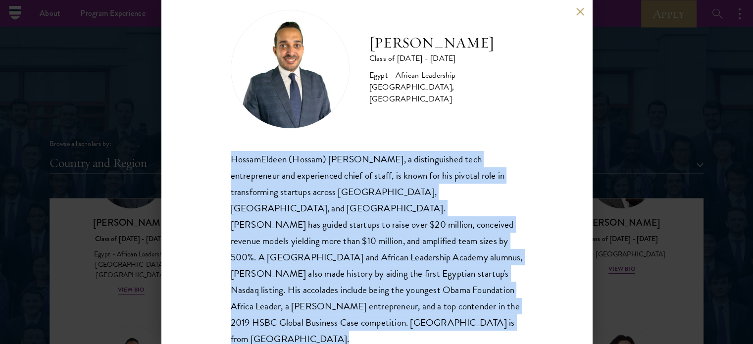
click at [302, 155] on div "HossamEldeen (Hossam) [PERSON_NAME], a distinguished tech entrepreneur and expe…" at bounding box center [377, 249] width 292 height 197
copy body "HossamEldeen (Hossam) [PERSON_NAME], a distinguished tech entrepreneur and expe…"
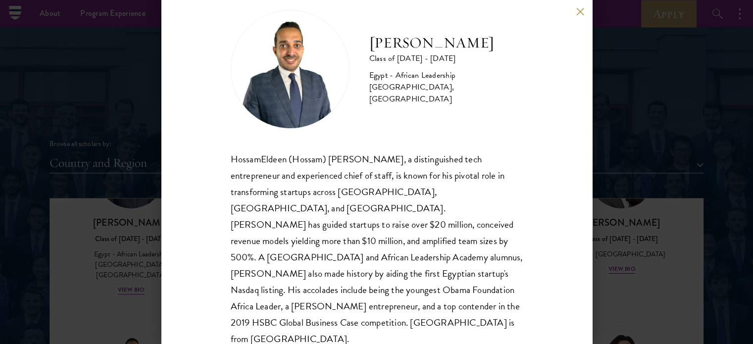
click at [97, 176] on div "HossamEldeen Abdelfatah Class of [DATE] - [DATE] [GEOGRAPHIC_DATA] - African Le…" at bounding box center [376, 172] width 753 height 344
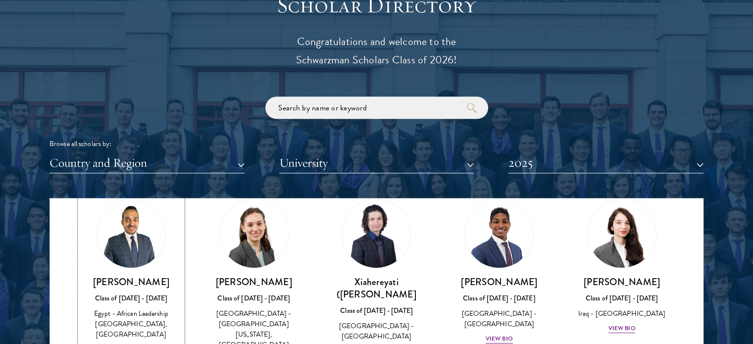
scroll to position [1216, 0]
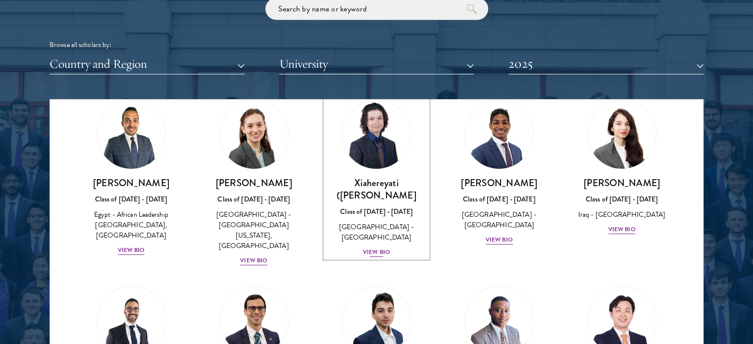
click at [368, 248] on div "View Bio" at bounding box center [376, 252] width 27 height 9
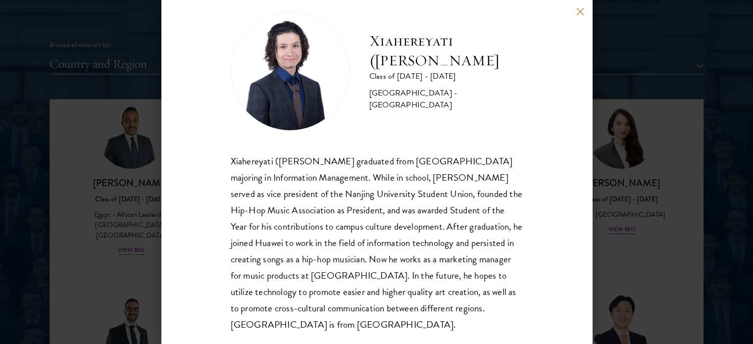
scroll to position [36, 0]
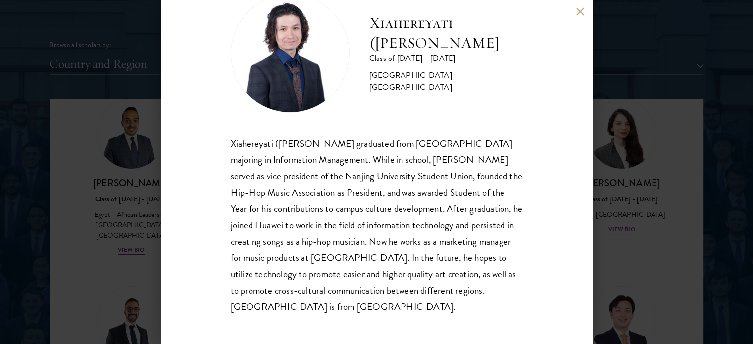
click at [45, 233] on div "Xiahereyati ([PERSON_NAME]) Ainiwaner Class of [DATE] - [DATE] [GEOGRAPHIC_DATA…" at bounding box center [376, 172] width 753 height 344
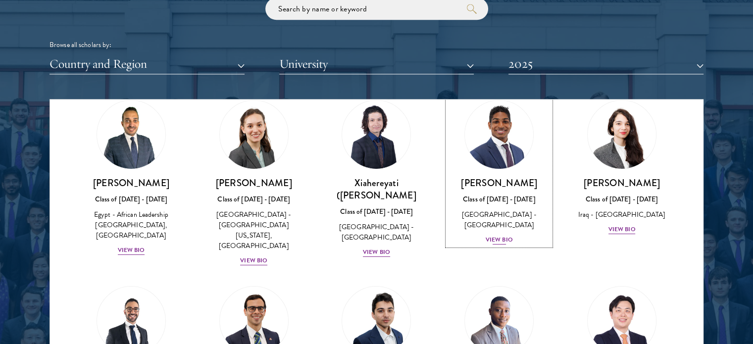
click at [488, 242] on div "View Bio" at bounding box center [499, 239] width 27 height 9
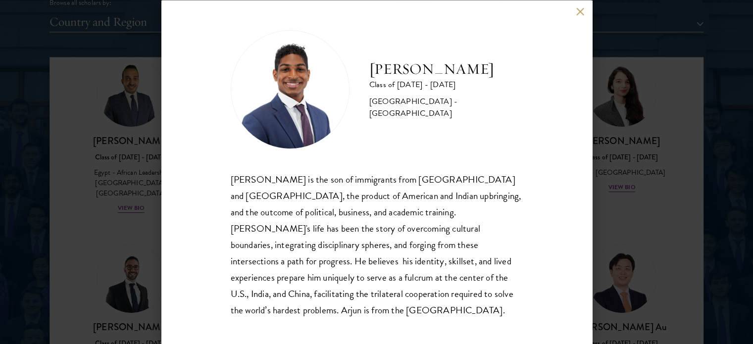
scroll to position [1315, 0]
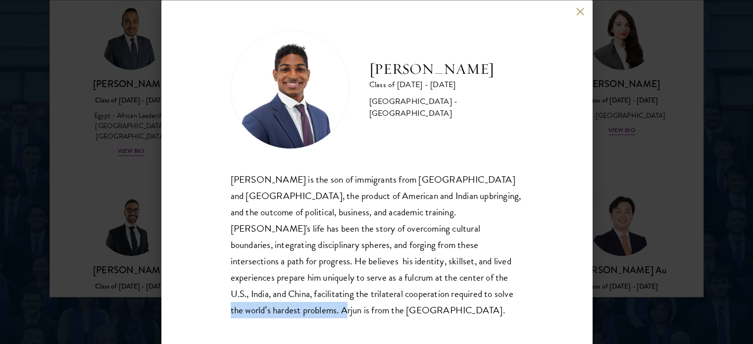
drag, startPoint x: 341, startPoint y: 300, endPoint x: 470, endPoint y: 298, distance: 128.8
click at [470, 298] on div "[PERSON_NAME] is the son of immigrants from [GEOGRAPHIC_DATA] and [GEOGRAPHIC_D…" at bounding box center [377, 244] width 292 height 147
copy div "Arjun is from the [GEOGRAPHIC_DATA]."
click at [81, 196] on div "[PERSON_NAME] Class of [DATE] - [DATE] [GEOGRAPHIC_DATA] - [GEOGRAPHIC_DATA] [P…" at bounding box center [376, 172] width 753 height 344
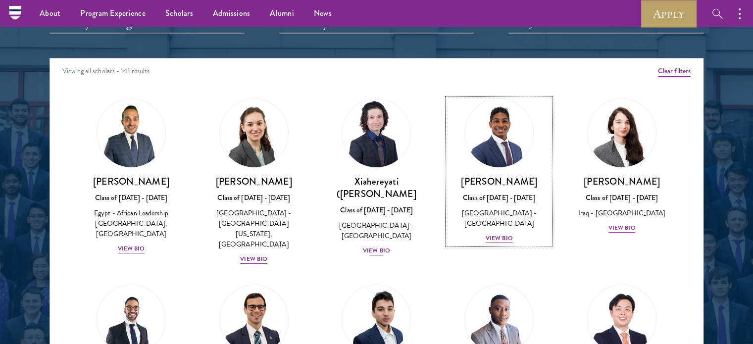
scroll to position [1216, 0]
